Goal: Information Seeking & Learning: Learn about a topic

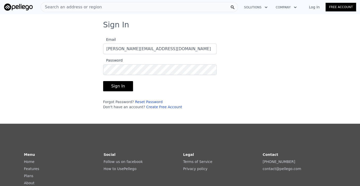
type input "[PERSON_NAME][EMAIL_ADDRESS][DOMAIN_NAME]"
click at [118, 84] on button "Sign In" at bounding box center [118, 86] width 30 height 10
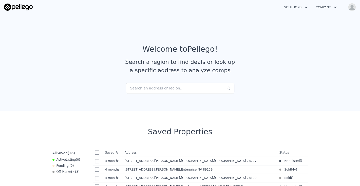
click at [138, 89] on div "Search an address or region..." at bounding box center [180, 88] width 108 height 11
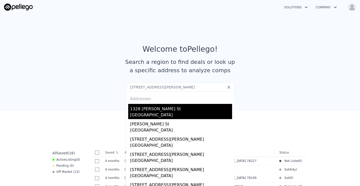
type input "[STREET_ADDRESS][PERSON_NAME]"
click at [145, 111] on div "1328 [PERSON_NAME] St" at bounding box center [181, 108] width 102 height 8
